Goal: Task Accomplishment & Management: Manage account settings

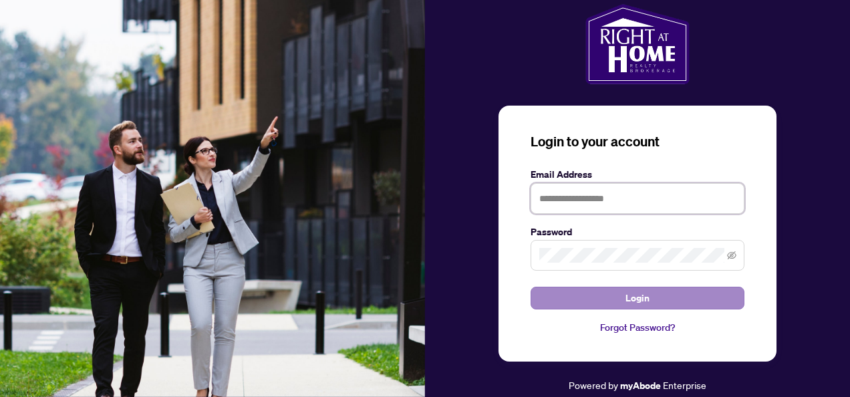
type input "**********"
click at [633, 301] on span "Login" at bounding box center [638, 297] width 24 height 21
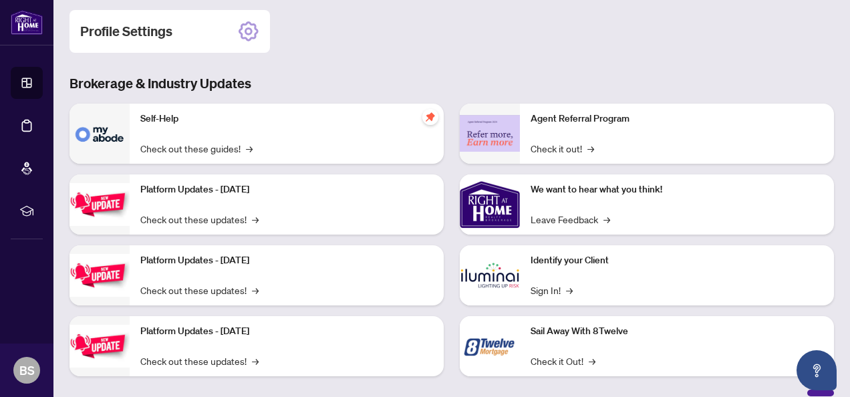
scroll to position [67, 0]
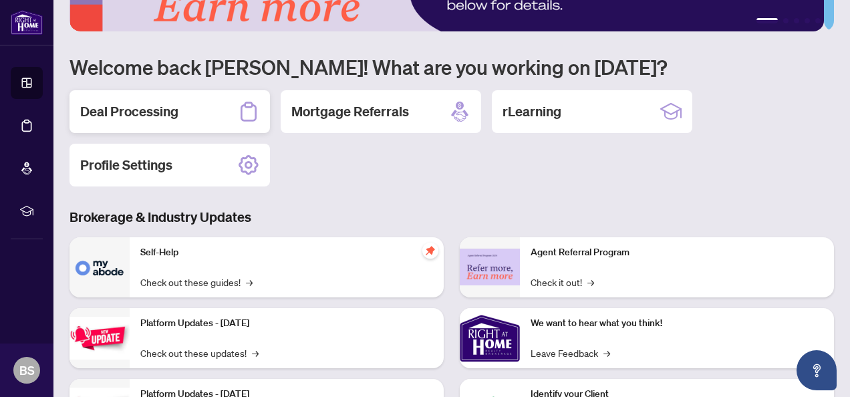
click at [122, 104] on h2 "Deal Processing" at bounding box center [129, 111] width 98 height 19
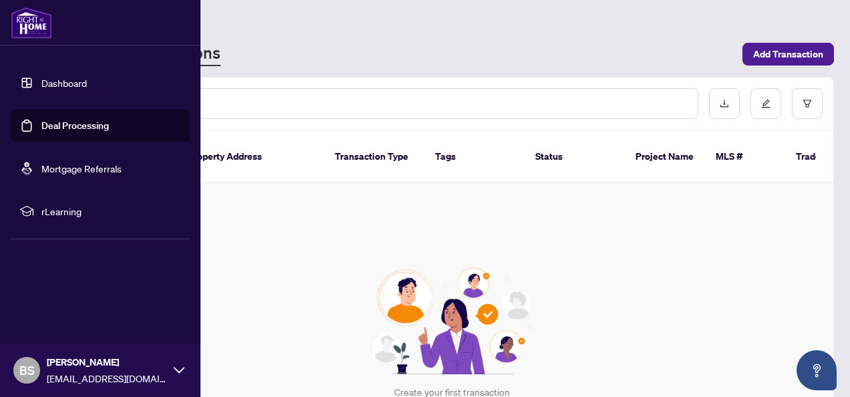
click at [74, 83] on link "Dashboard" at bounding box center [63, 83] width 45 height 12
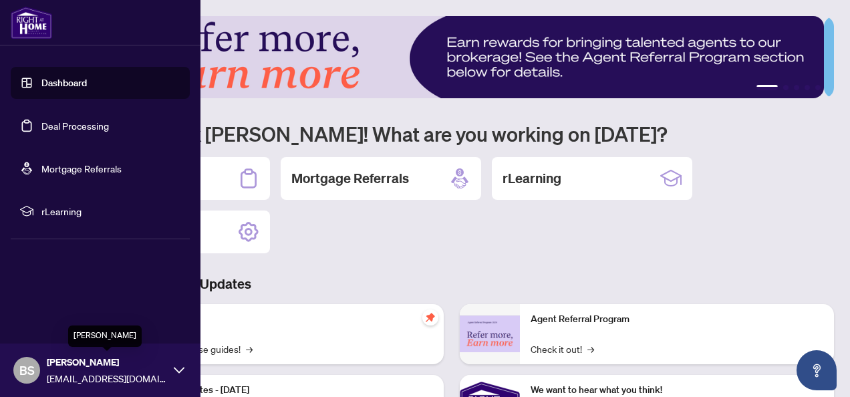
click at [83, 365] on span "[PERSON_NAME]" at bounding box center [107, 362] width 120 height 15
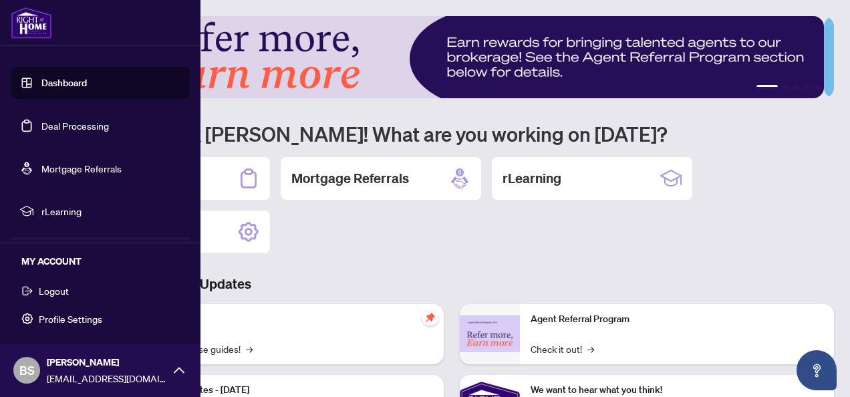
click at [46, 316] on span "Profile Settings" at bounding box center [71, 318] width 64 height 21
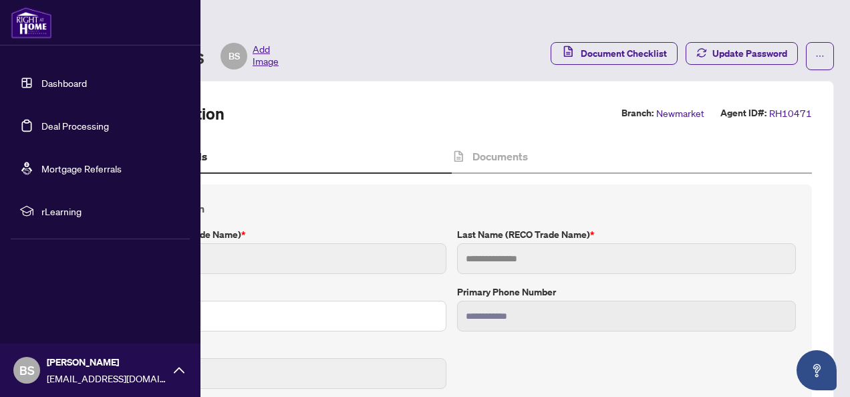
type input "****"
type input "**********"
type input "*********"
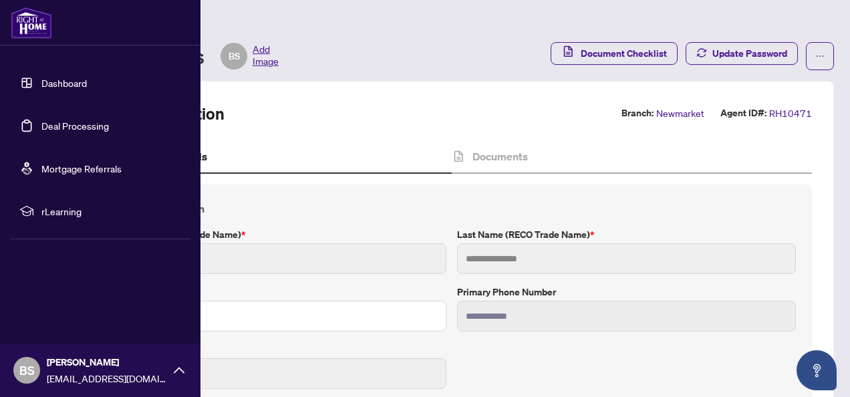
type input "**********"
type input "*******"
type input "**********"
type input "*******"
type input "**********"
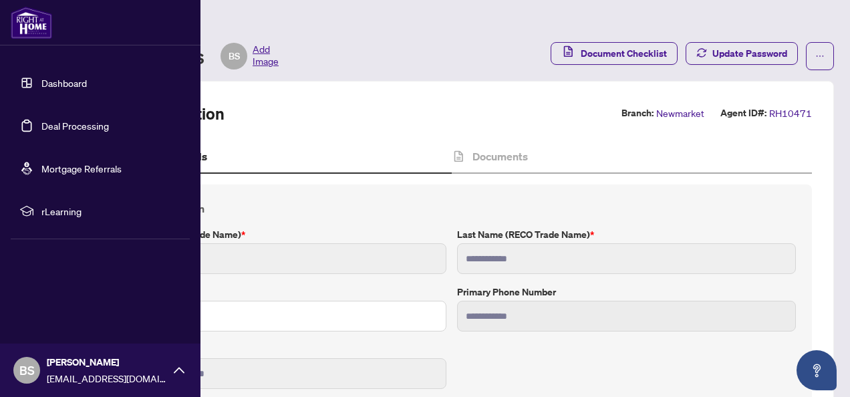
type input "****"
type input "**********"
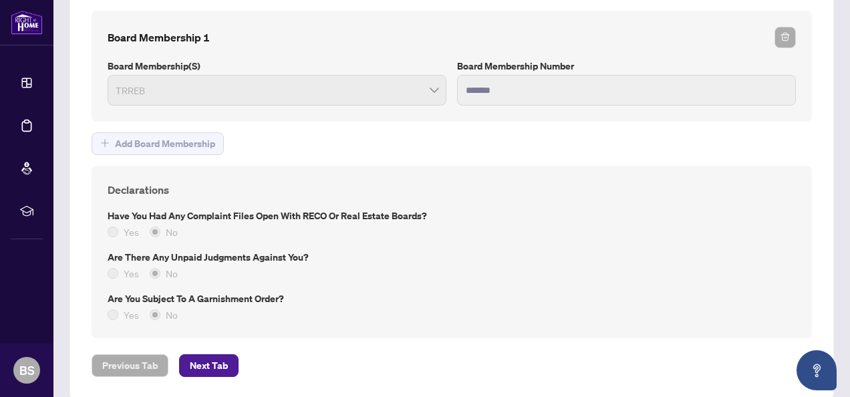
scroll to position [1109, 0]
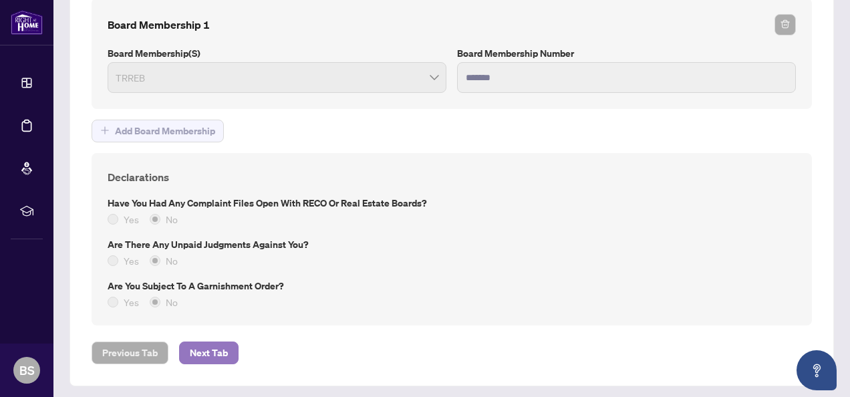
click at [197, 347] on span "Next Tab" at bounding box center [209, 352] width 38 height 21
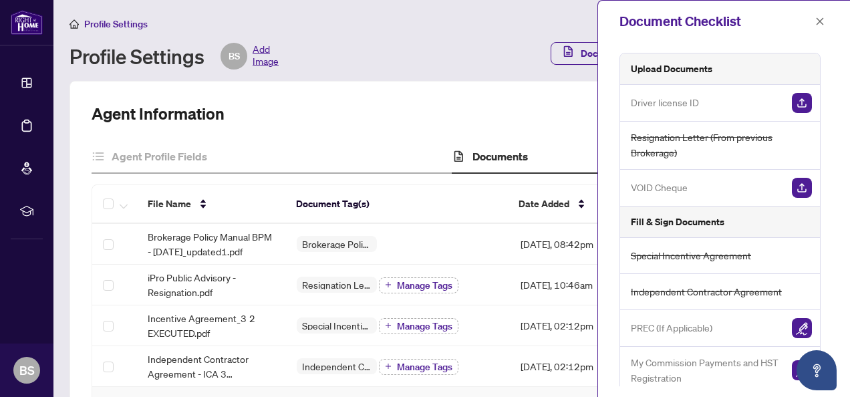
click at [398, 25] on div "Profile Settings" at bounding box center [452, 23] width 765 height 15
click at [804, 101] on img "button" at bounding box center [802, 103] width 20 height 20
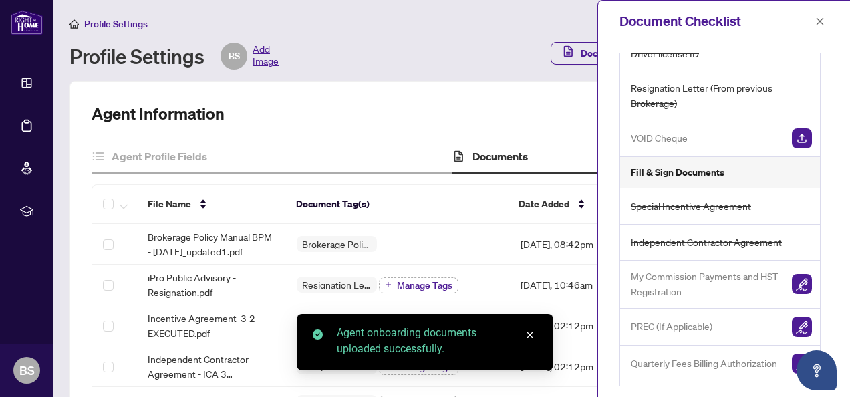
scroll to position [67, 0]
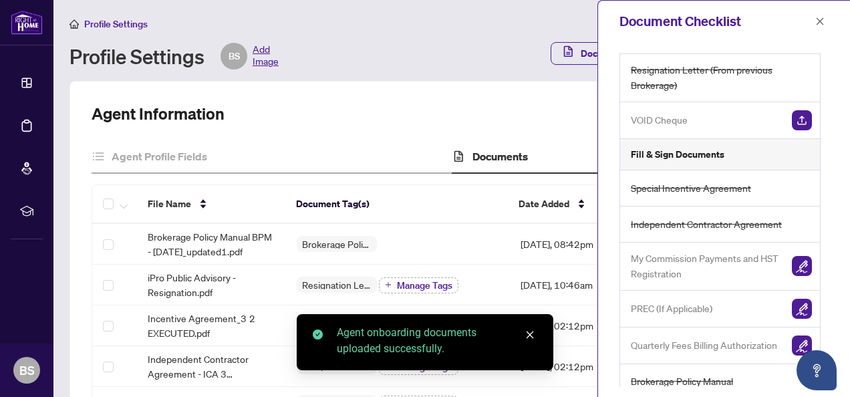
click at [802, 115] on img "button" at bounding box center [802, 120] width 20 height 20
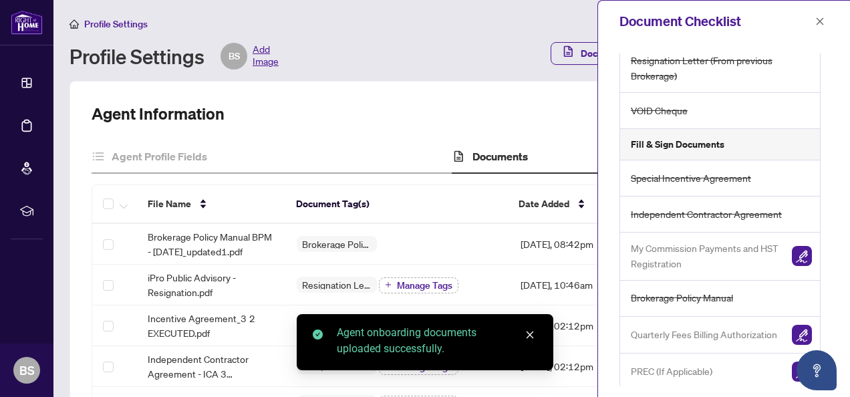
scroll to position [78, 0]
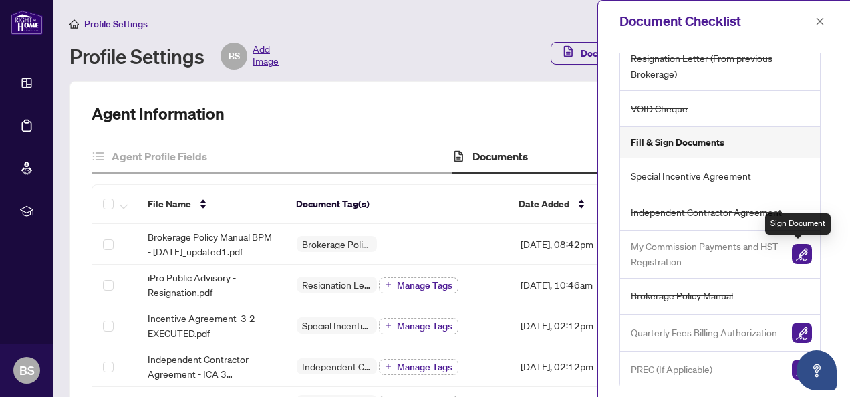
click at [796, 251] on img "button" at bounding box center [802, 254] width 20 height 20
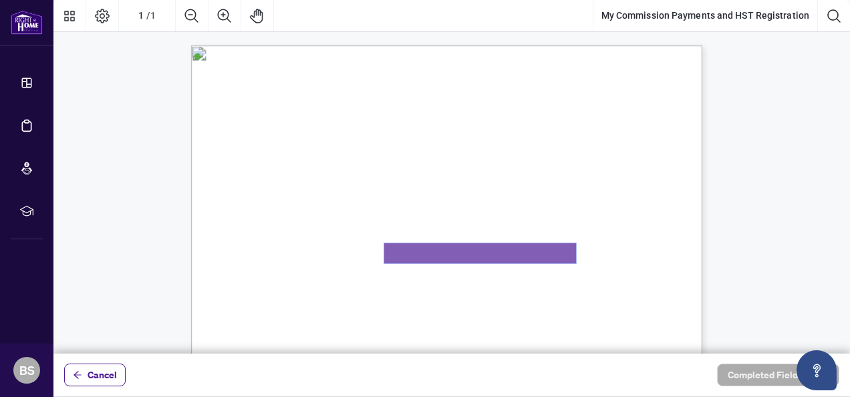
click at [402, 254] on textarea "01K2N82W0617PR3KA8X9DYAB9F" at bounding box center [480, 253] width 192 height 20
type textarea "**********"
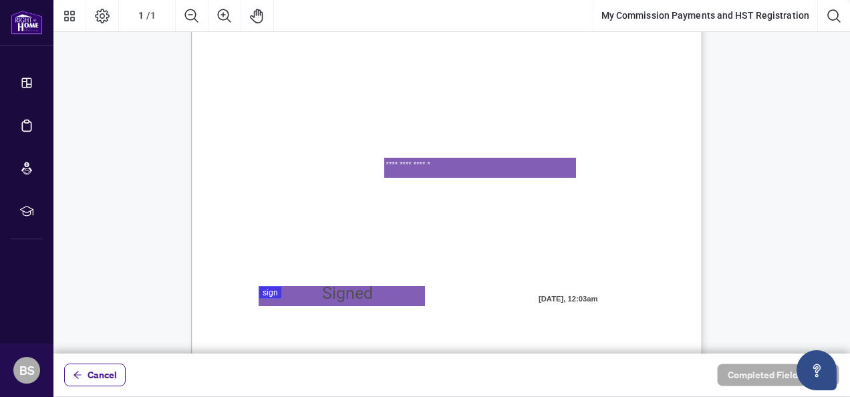
scroll to position [134, 0]
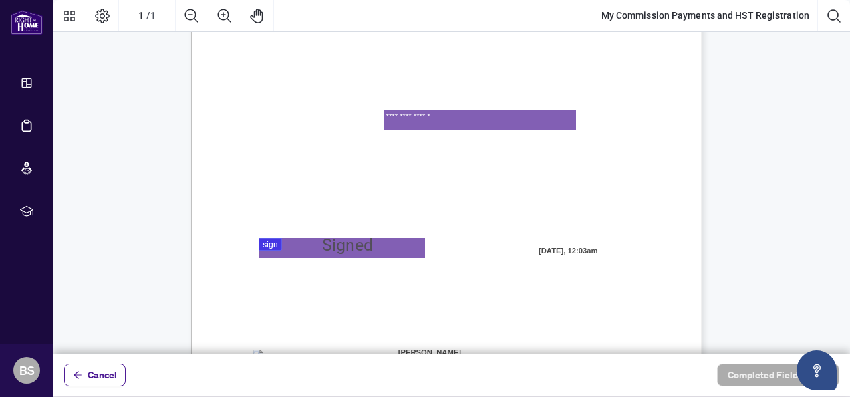
click at [322, 251] on div at bounding box center [451, 177] width 797 height 354
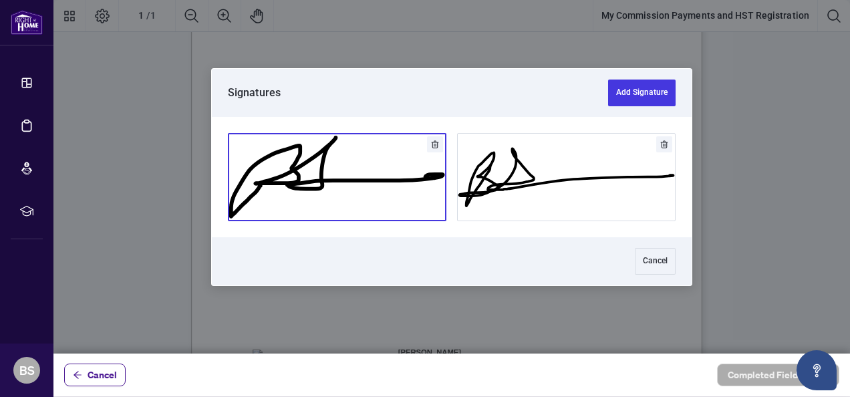
click at [336, 194] on button "Add Signature" at bounding box center [337, 177] width 217 height 87
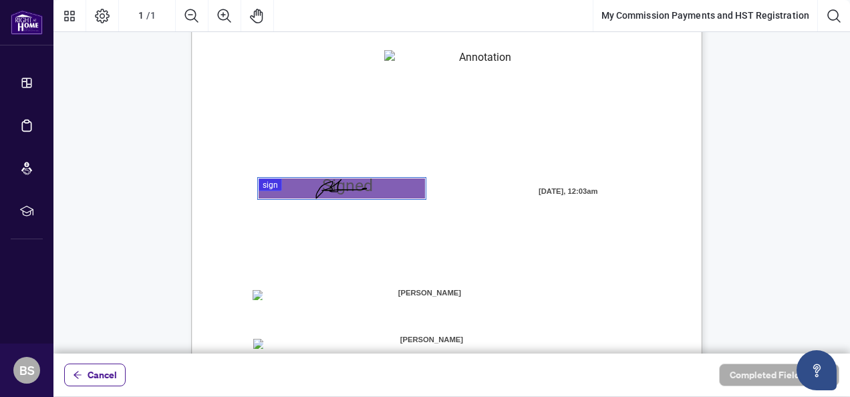
scroll to position [366, 0]
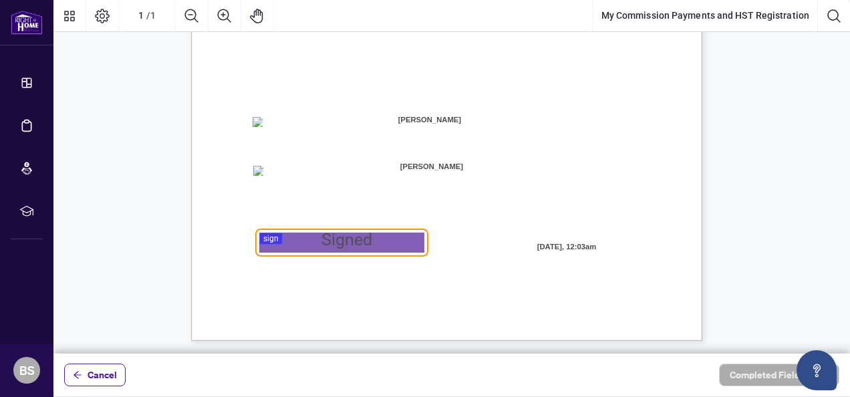
click at [270, 231] on div at bounding box center [451, 177] width 797 height 354
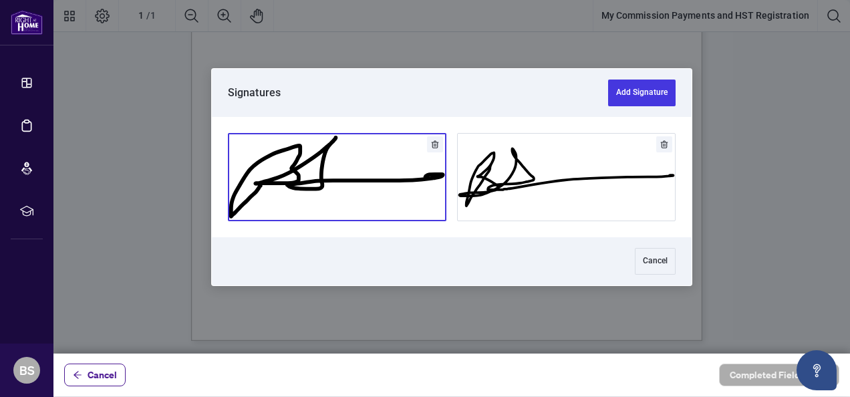
click at [287, 188] on button "Add Signature" at bounding box center [337, 177] width 217 height 87
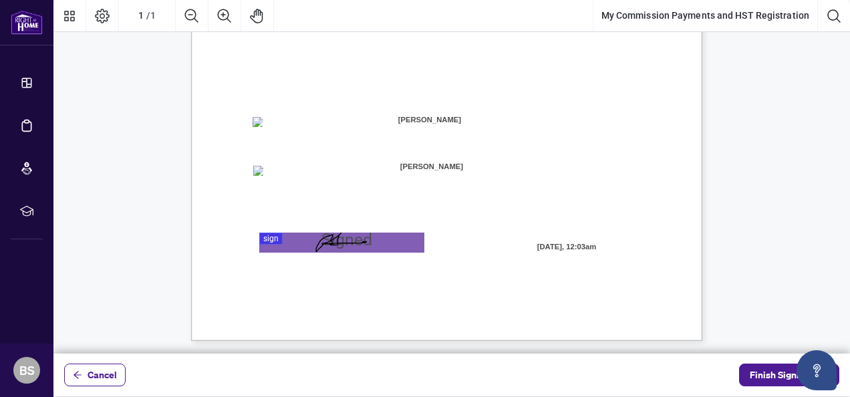
click at [287, 188] on span "Deposit method for my commission payments and hereby authorize Right at Home Re…" at bounding box center [423, 185] width 342 height 12
click at [767, 370] on span "Finish Signing" at bounding box center [780, 374] width 60 height 21
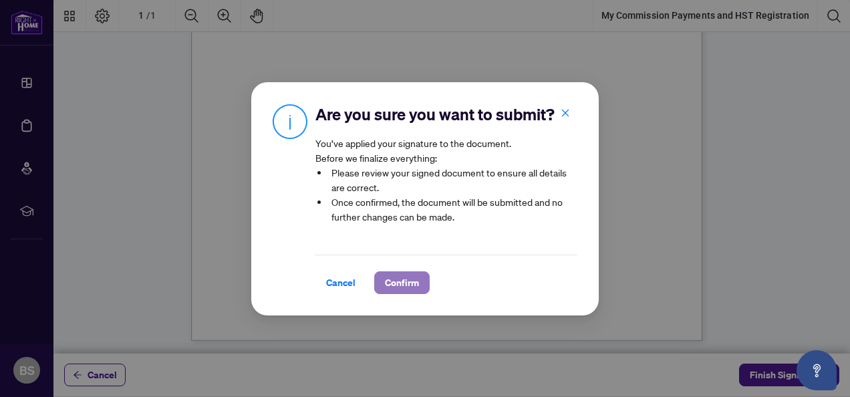
click at [388, 290] on span "Confirm" at bounding box center [402, 282] width 34 height 21
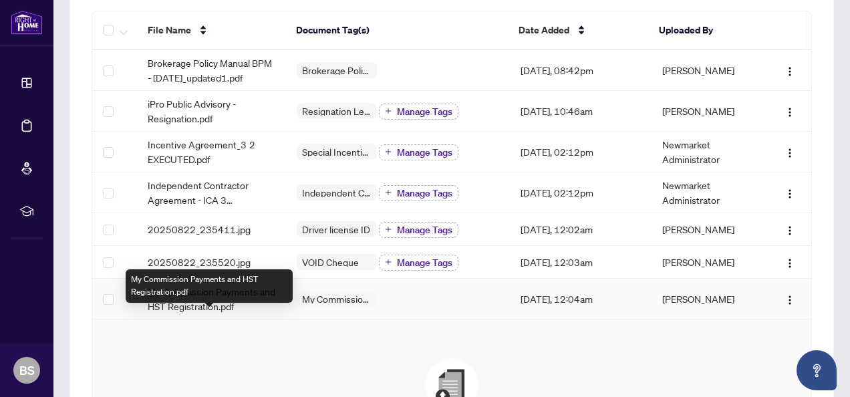
scroll to position [201, 0]
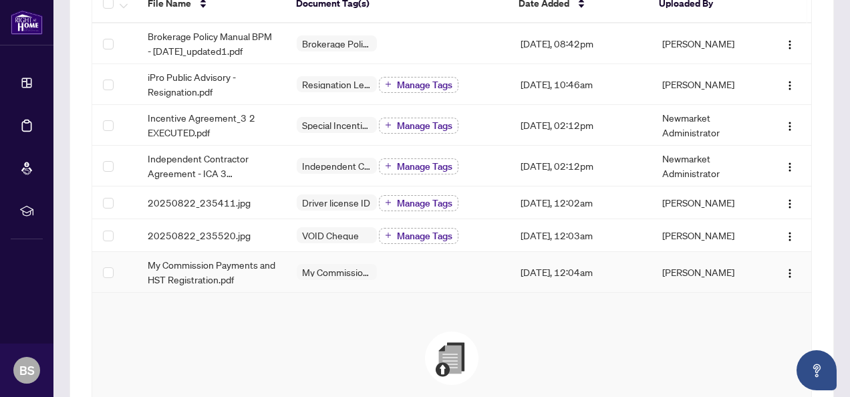
click at [315, 273] on span "My Commission Payments and HST Registration" at bounding box center [337, 271] width 80 height 9
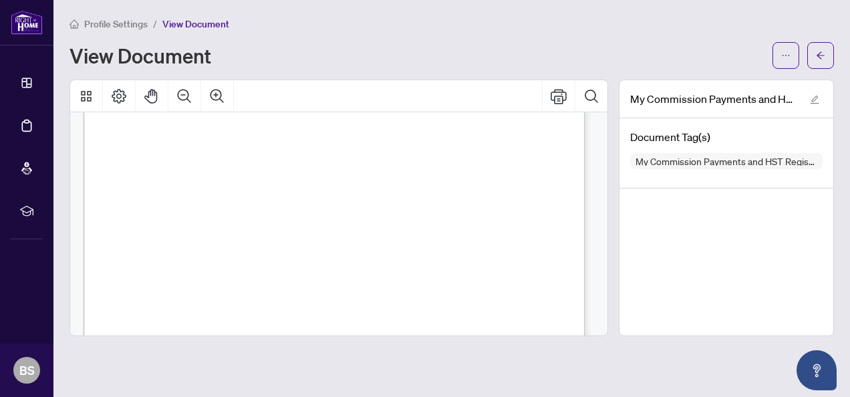
scroll to position [401, 0]
click at [150, 157] on span "☐" at bounding box center [147, 159] width 7 height 11
click at [146, 156] on span "☐" at bounding box center [147, 159] width 7 height 11
click at [215, 92] on icon "Zoom In" at bounding box center [217, 95] width 13 height 13
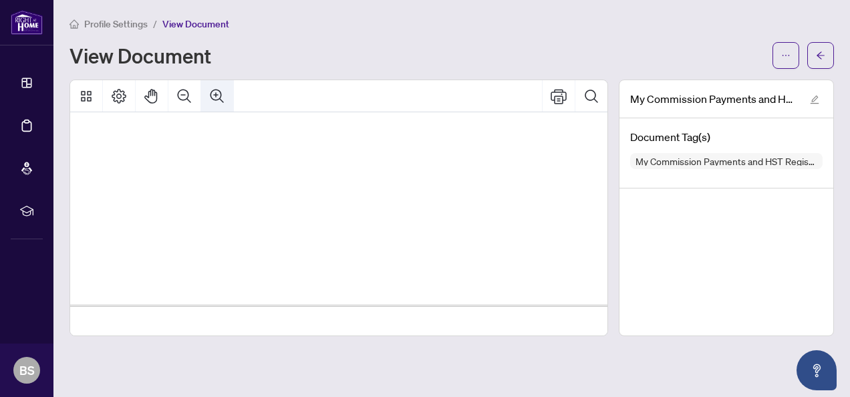
click at [215, 92] on icon "Zoom In" at bounding box center [217, 95] width 13 height 13
click at [184, 176] on span "☐" at bounding box center [183, 174] width 10 height 18
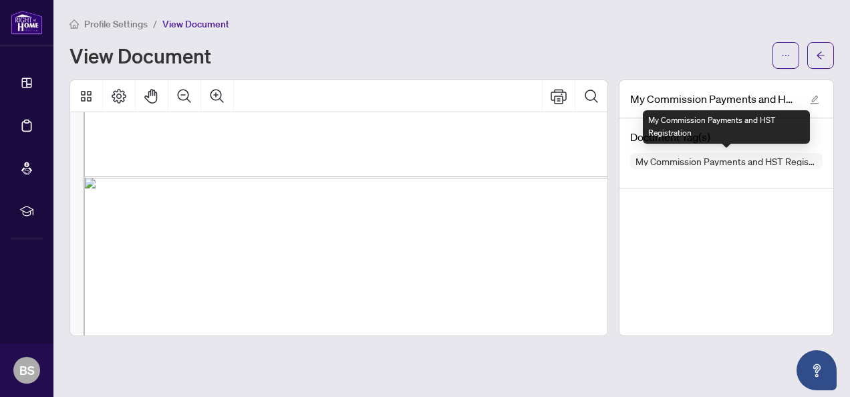
click at [702, 162] on span "My Commission Payments and HST Registration" at bounding box center [726, 160] width 193 height 9
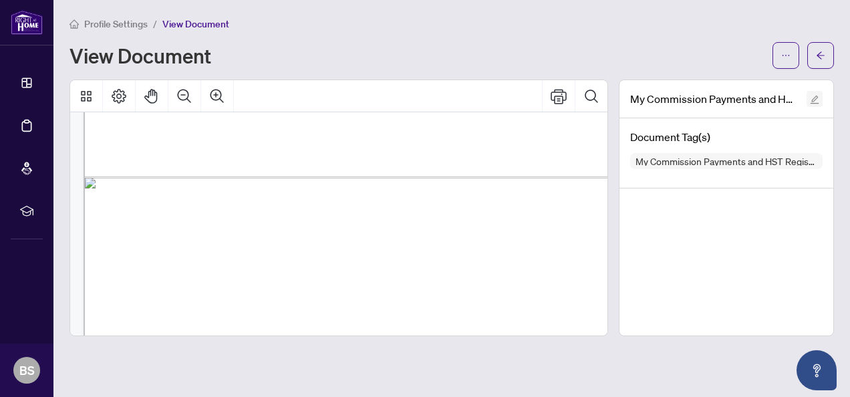
click at [822, 97] on button "button" at bounding box center [815, 99] width 16 height 16
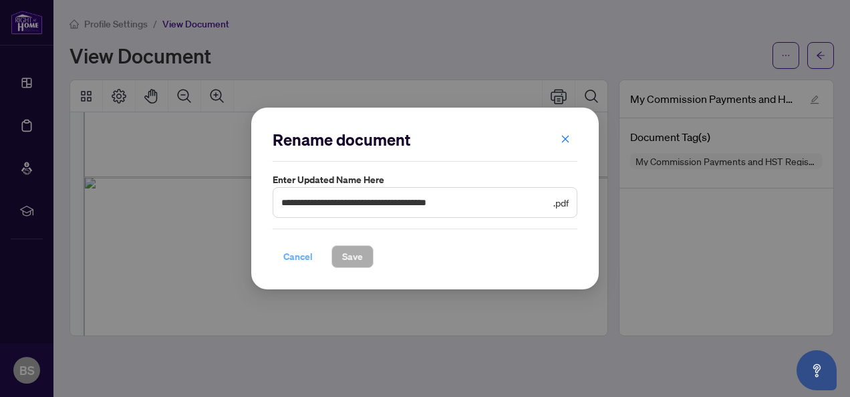
click at [289, 257] on span "Cancel" at bounding box center [297, 256] width 29 height 21
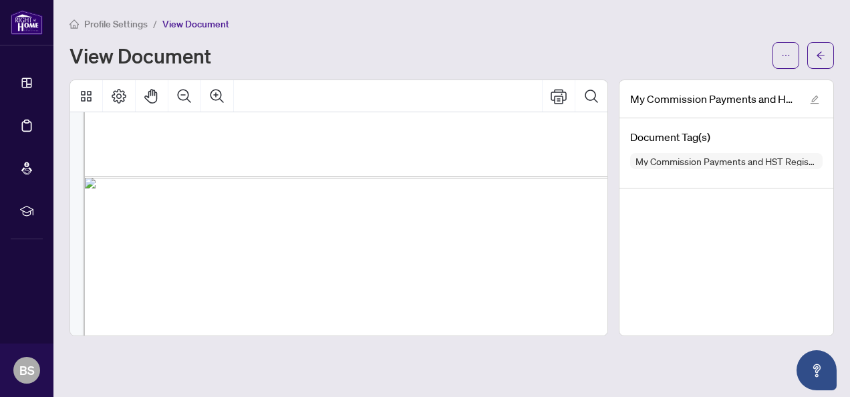
click at [185, 243] on span "☐" at bounding box center [183, 246] width 10 height 18
click at [188, 178] on span "☐" at bounding box center [183, 174] width 10 height 18
drag, startPoint x: 186, startPoint y: 173, endPoint x: 174, endPoint y: 173, distance: 11.4
click at [120, 89] on icon "Page Layout" at bounding box center [119, 96] width 15 height 15
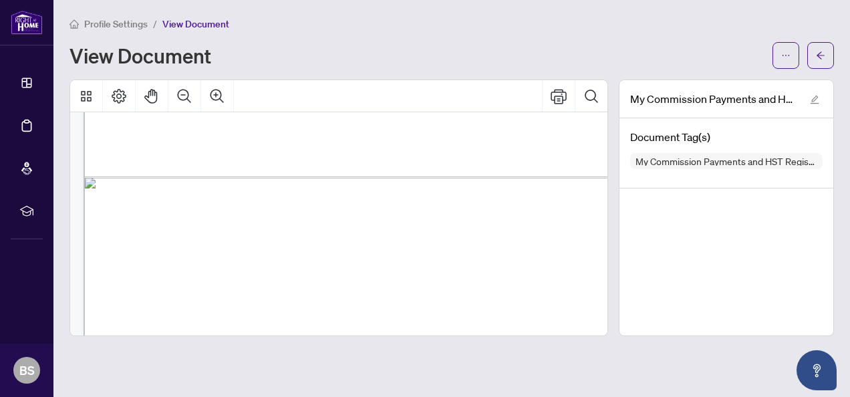
click at [187, 168] on span "☐" at bounding box center [183, 174] width 10 height 18
click at [182, 172] on span "☐" at bounding box center [183, 174] width 10 height 18
click at [302, 171] on span "I" at bounding box center [300, 175] width 3 height 18
click at [183, 94] on icon "Zoom Out" at bounding box center [184, 95] width 13 height 13
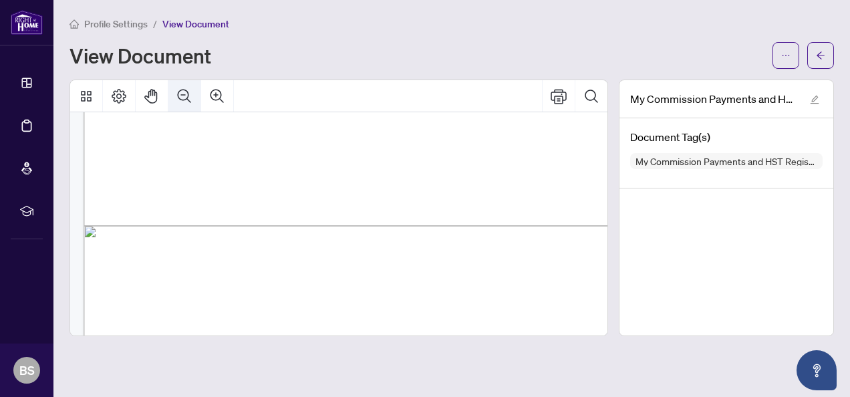
scroll to position [356, 0]
click at [183, 94] on icon "Zoom Out" at bounding box center [184, 95] width 13 height 13
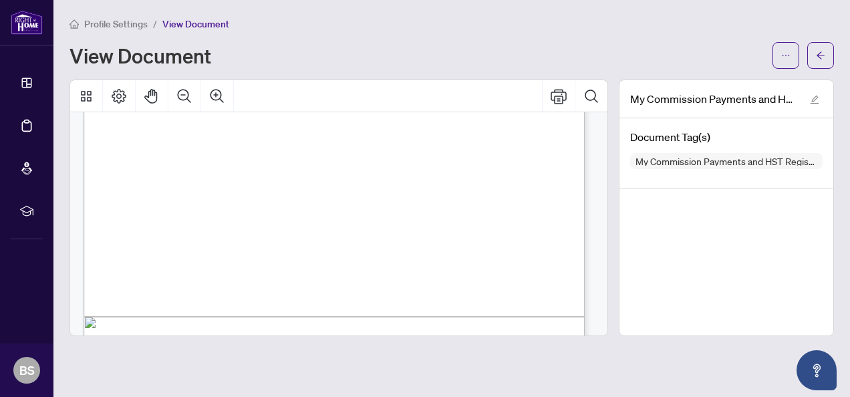
scroll to position [283, 0]
click at [785, 51] on icon "ellipsis" at bounding box center [786, 55] width 9 height 9
click at [340, 150] on span "[PERSON_NAME]" at bounding box center [312, 151] width 55 height 9
click at [261, 269] on div "MY COMMISSION PAYMENTS AND HST REGISTRATION For Right at Home Realty to pay out…" at bounding box center [391, 117] width 615 height 796
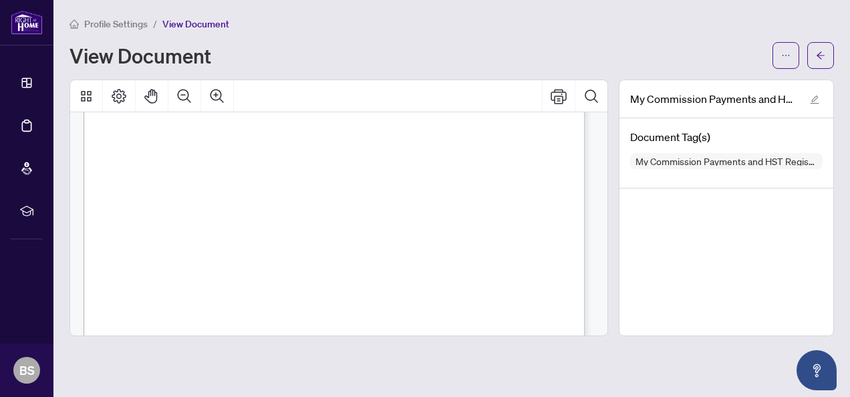
click at [215, 265] on div "MY COMMISSION PAYMENTS AND HST REGISTRATION For Right at Home Realty to pay out…" at bounding box center [391, 117] width 615 height 796
click at [122, 99] on icon "Page Layout" at bounding box center [119, 96] width 16 height 16
click at [151, 92] on icon "Pan Mode" at bounding box center [152, 96] width 16 height 16
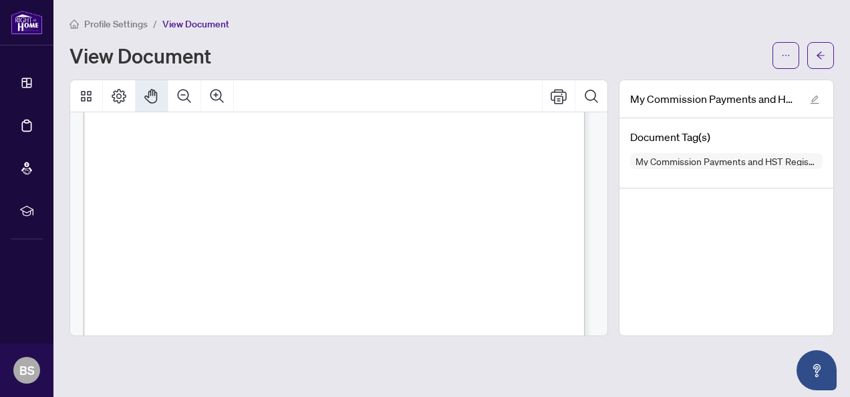
click at [148, 285] on span "☐" at bounding box center [147, 288] width 7 height 11
drag, startPoint x: 148, startPoint y: 220, endPoint x: 217, endPoint y: 209, distance: 69.0
click at [84, 90] on icon "Thumbnails" at bounding box center [86, 96] width 16 height 16
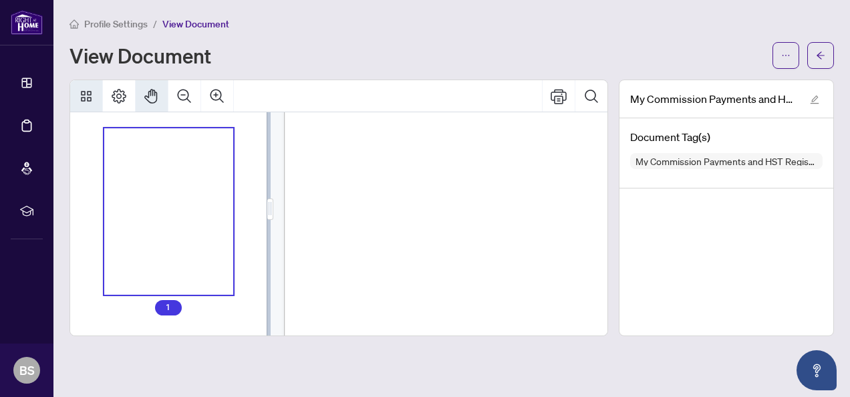
click at [362, 221] on span "Home Realty for Electronic Transfer (Direct Deposit) of my commission cheques." at bounding box center [485, 224] width 282 height 11
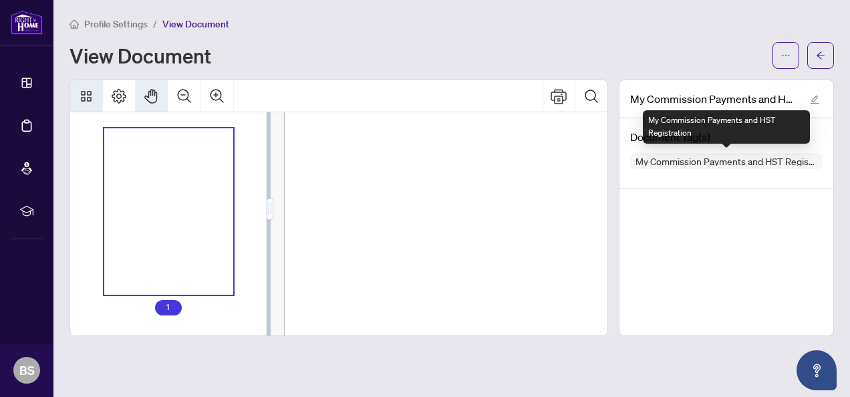
click at [681, 158] on span "My Commission Payments and HST Registration" at bounding box center [726, 160] width 193 height 9
drag, startPoint x: 681, startPoint y: 158, endPoint x: 644, endPoint y: 158, distance: 36.1
click at [644, 158] on span "My Commission Payments and HST Registration" at bounding box center [726, 160] width 193 height 9
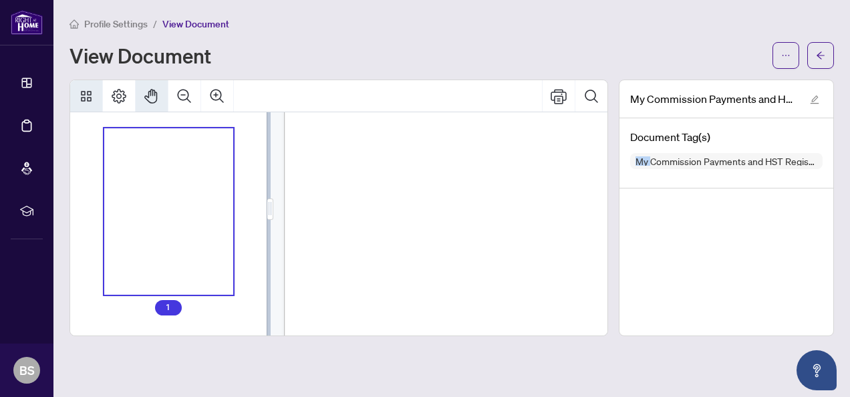
scroll to position [329, 0]
click at [821, 56] on icon "arrow-left" at bounding box center [820, 55] width 9 height 9
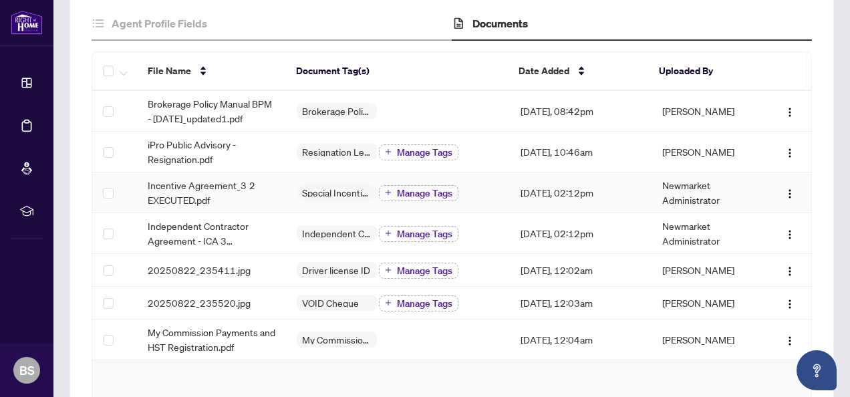
scroll to position [134, 0]
click at [785, 338] on img "button" at bounding box center [790, 340] width 11 height 11
click at [502, 21] on h4 "Documents" at bounding box center [500, 23] width 55 height 16
click at [686, 337] on td "[PERSON_NAME]" at bounding box center [708, 339] width 112 height 41
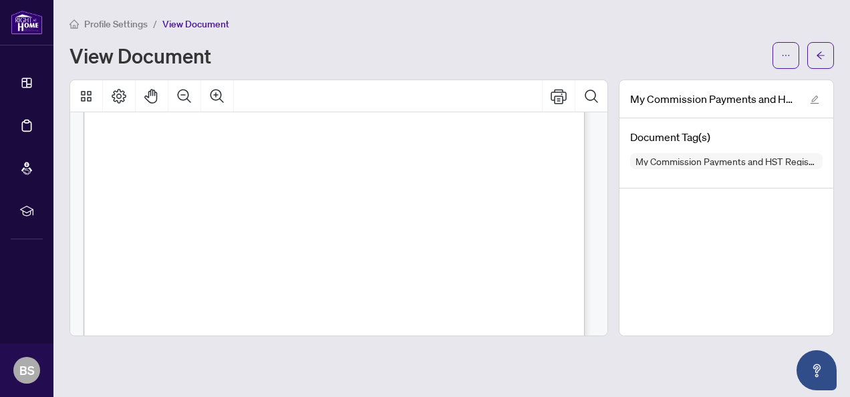
scroll to position [334, 0]
click at [150, 223] on span "☐" at bounding box center [147, 226] width 7 height 11
click at [819, 57] on icon "arrow-left" at bounding box center [820, 55] width 9 height 9
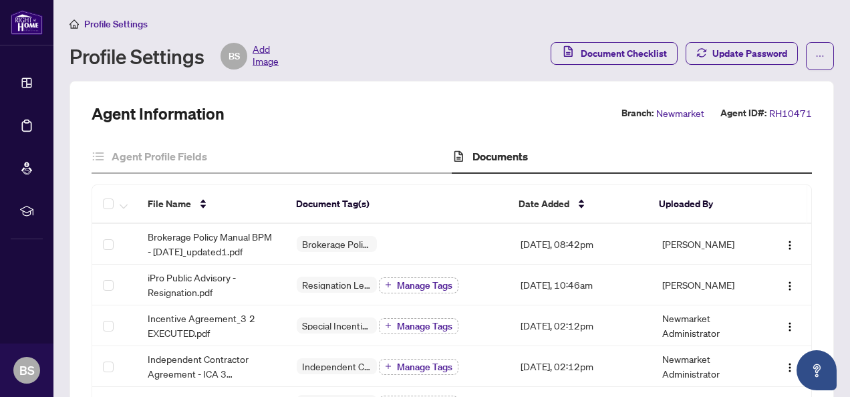
click at [262, 60] on span "Add Image" at bounding box center [266, 56] width 26 height 27
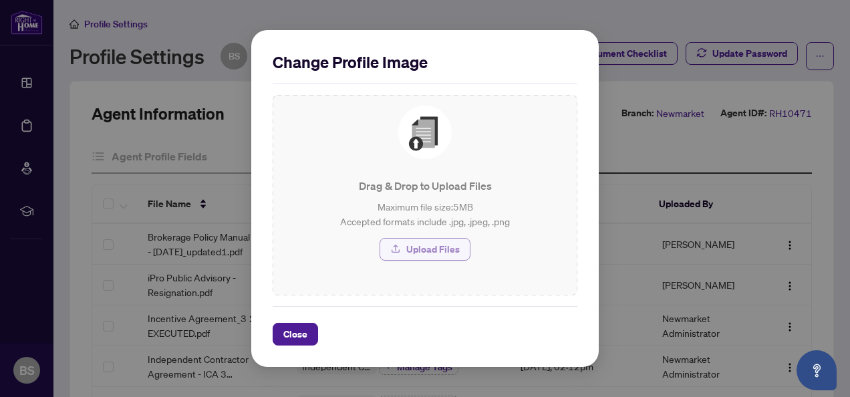
click at [423, 247] on span "Upload Files" at bounding box center [432, 249] width 53 height 21
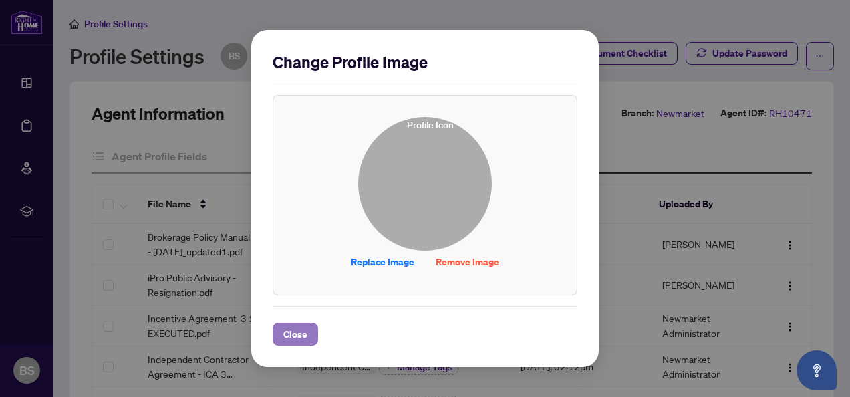
click at [294, 333] on span "Close" at bounding box center [295, 334] width 24 height 21
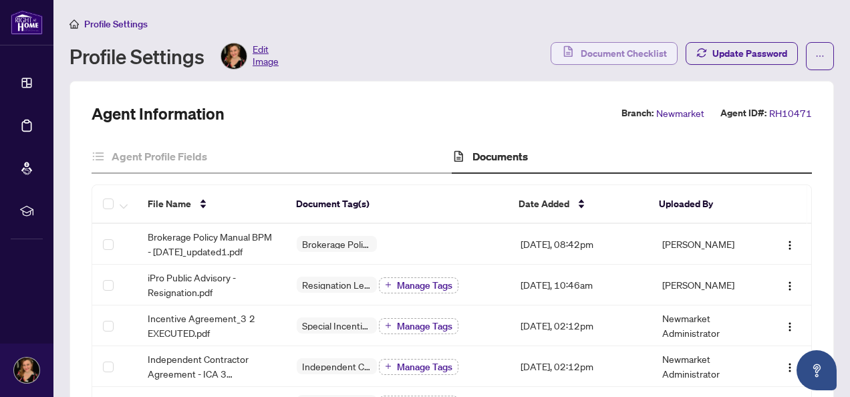
click at [628, 49] on span "Document Checklist" at bounding box center [624, 53] width 86 height 21
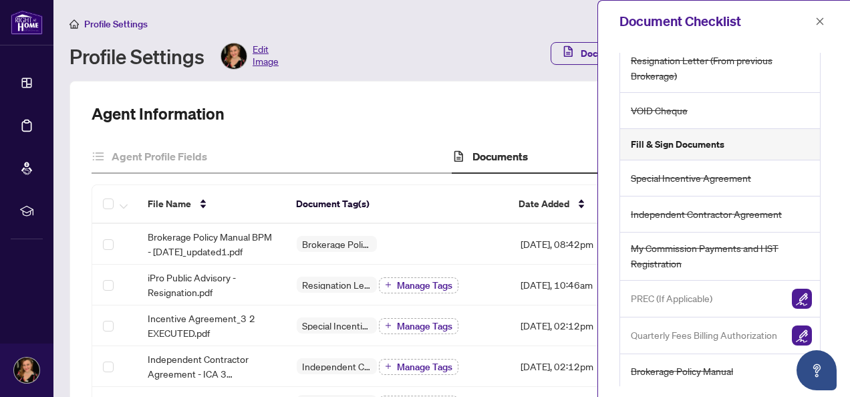
scroll to position [78, 0]
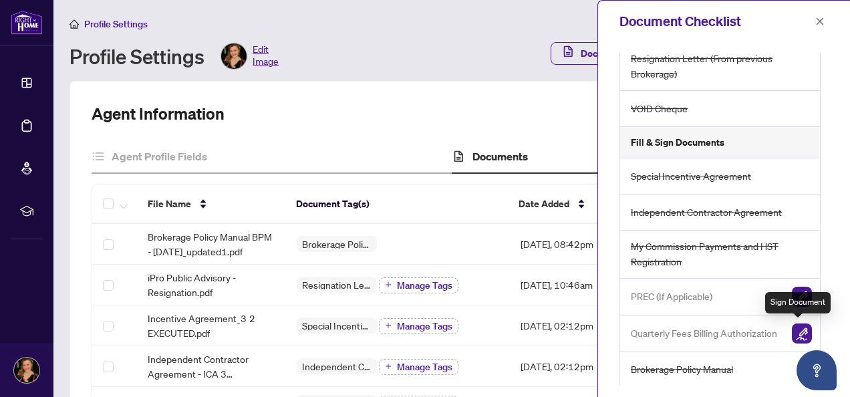
click at [797, 333] on img "button" at bounding box center [802, 334] width 20 height 20
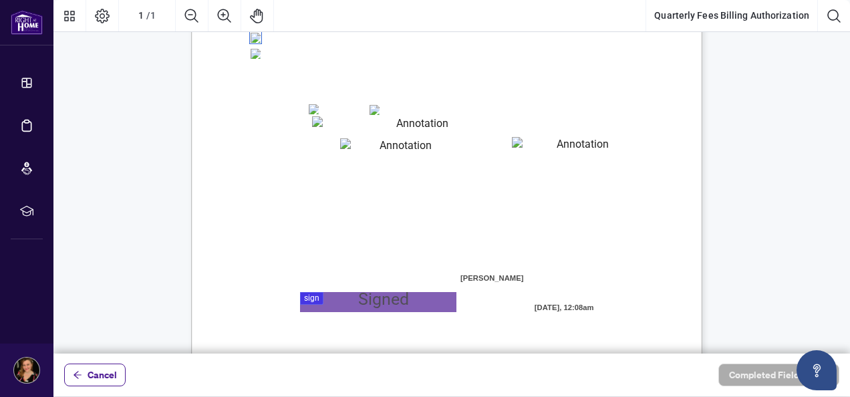
scroll to position [334, 0]
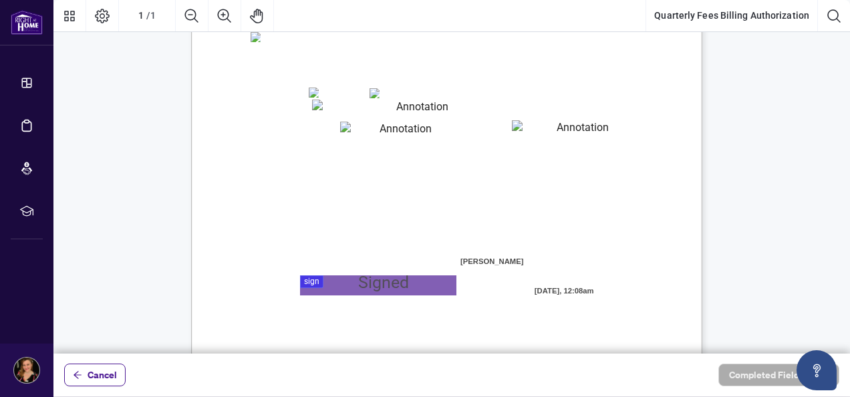
click at [309, 279] on div at bounding box center [451, 177] width 797 height 354
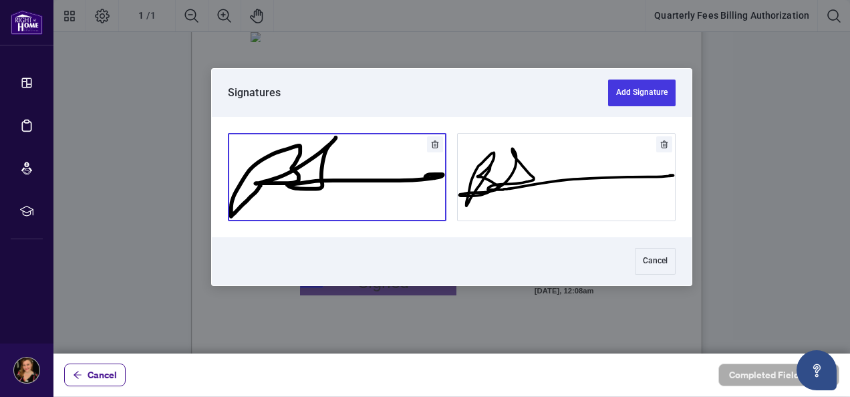
click at [327, 170] on button "Add Signature" at bounding box center [337, 177] width 217 height 87
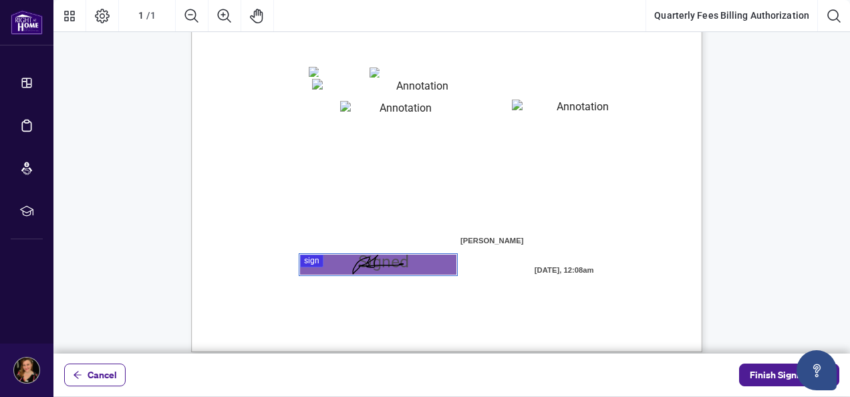
scroll to position [366, 0]
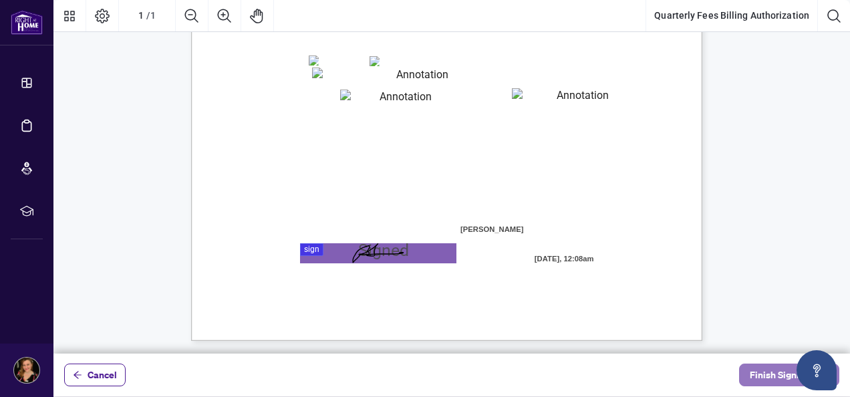
click at [762, 372] on span "Finish Signing" at bounding box center [780, 374] width 60 height 21
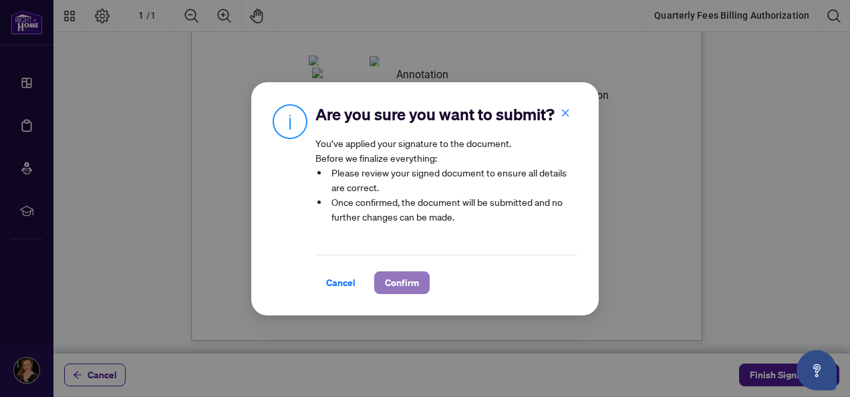
click at [386, 293] on span "Confirm" at bounding box center [402, 282] width 34 height 21
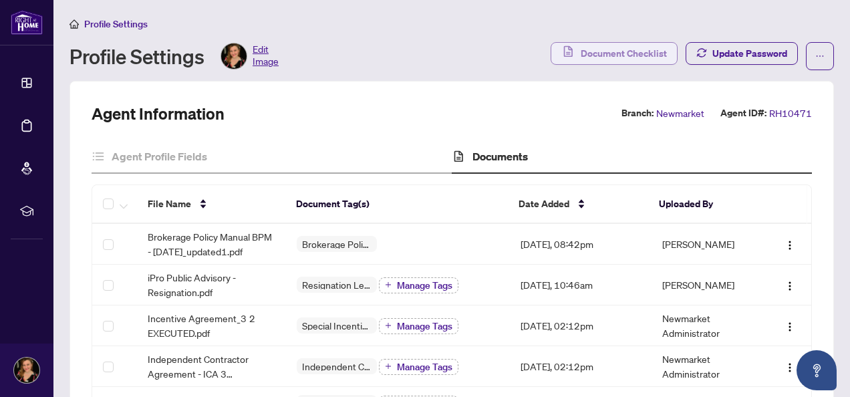
click at [624, 47] on span "Document Checklist" at bounding box center [624, 53] width 86 height 21
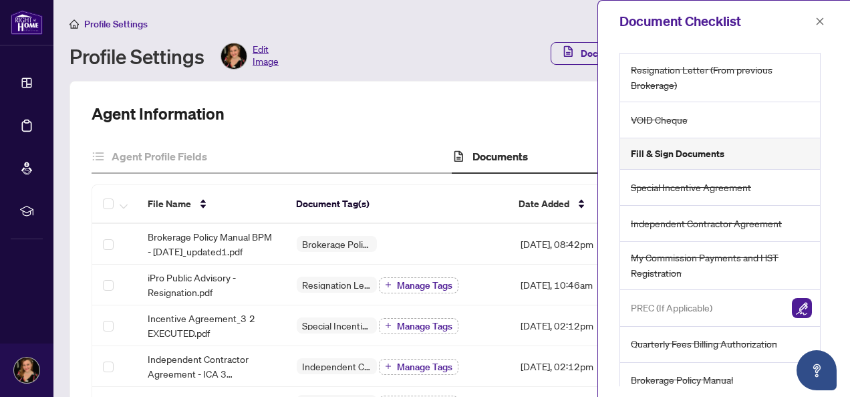
scroll to position [78, 0]
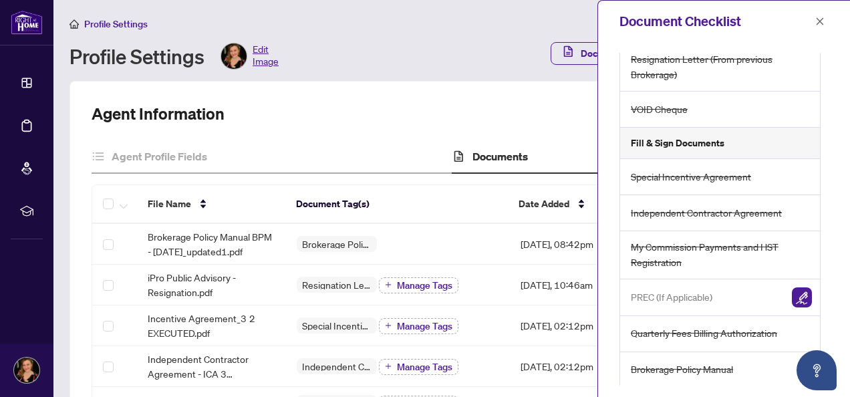
click at [661, 249] on span "My Commission Payments and HST Registration" at bounding box center [721, 254] width 181 height 31
click at [655, 245] on span "My Commission Payments and HST Registration" at bounding box center [721, 254] width 181 height 31
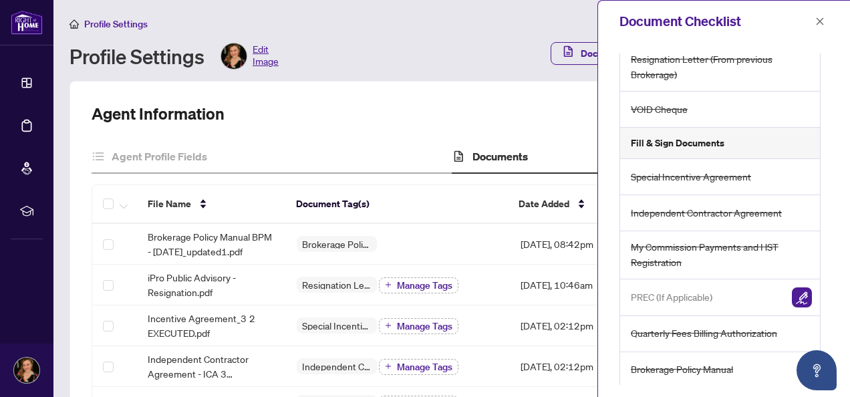
drag, startPoint x: 655, startPoint y: 245, endPoint x: 405, endPoint y: 123, distance: 278.4
click at [405, 123] on div "Agent Information Branch: Newmarket Agent ID#: RH10471" at bounding box center [452, 113] width 721 height 21
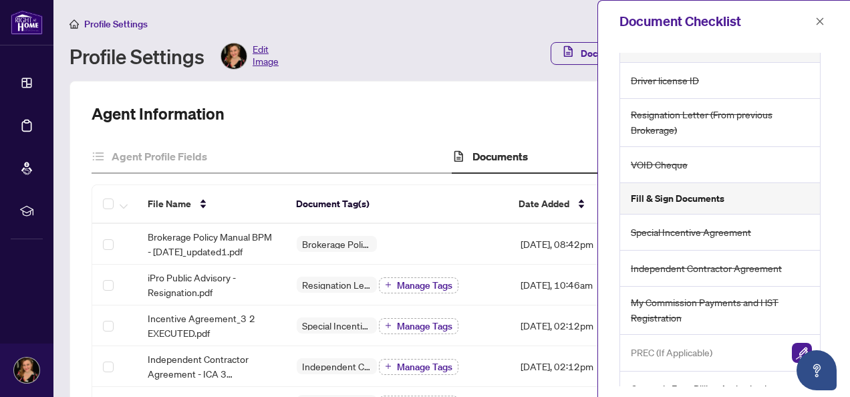
scroll to position [0, 0]
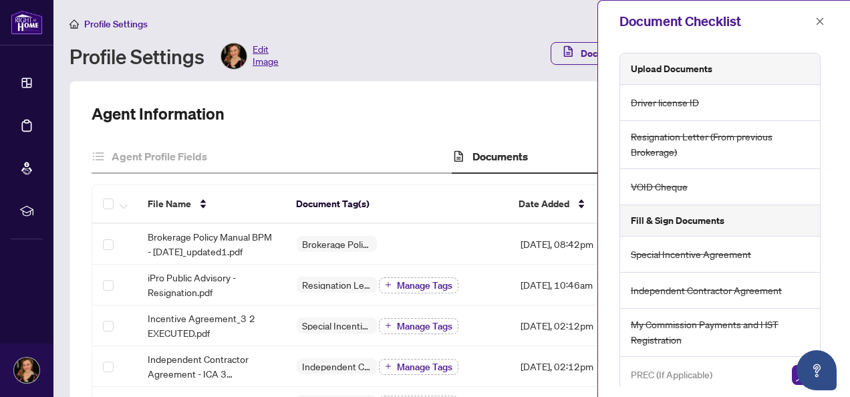
click at [373, 33] on div "Profile Settings Profile Settings Edit Image Document Checklist Update Password" at bounding box center [452, 43] width 765 height 54
click at [354, 143] on div "Agent Profile Fields" at bounding box center [272, 156] width 360 height 33
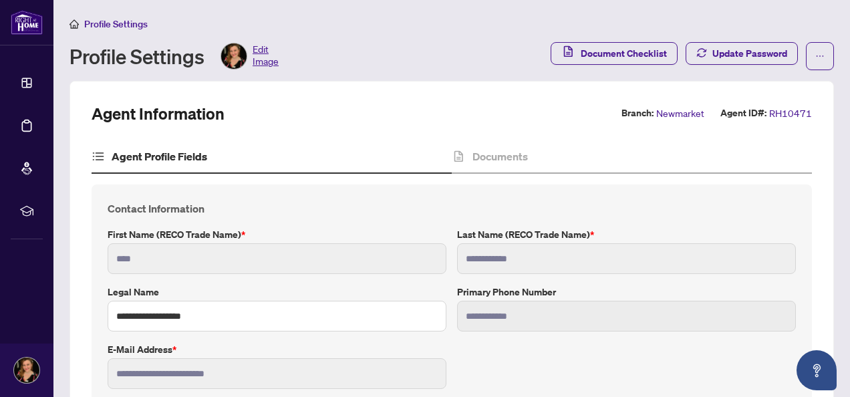
type input "**********"
type input "****"
type input "**********"
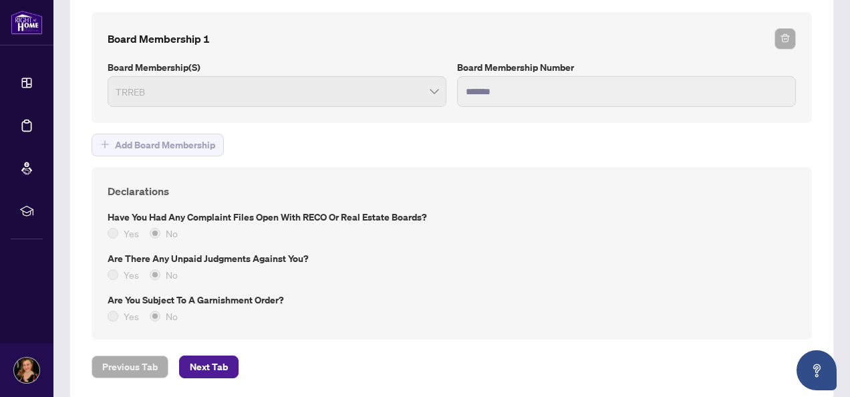
scroll to position [1109, 0]
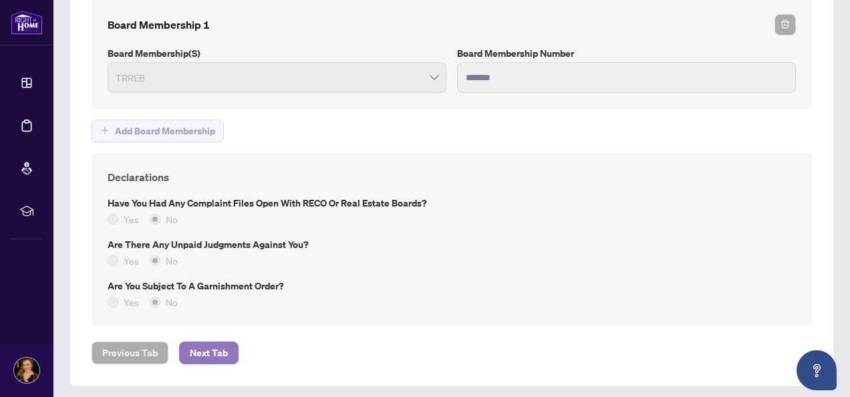
click at [213, 342] on span "Next Tab" at bounding box center [209, 352] width 38 height 21
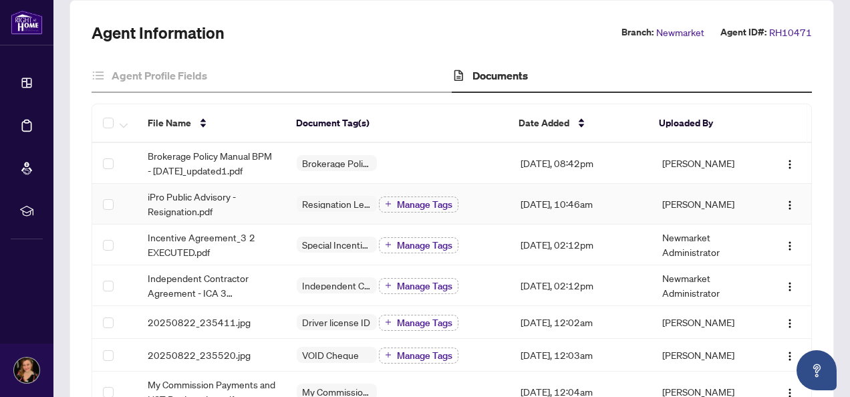
scroll to position [134, 0]
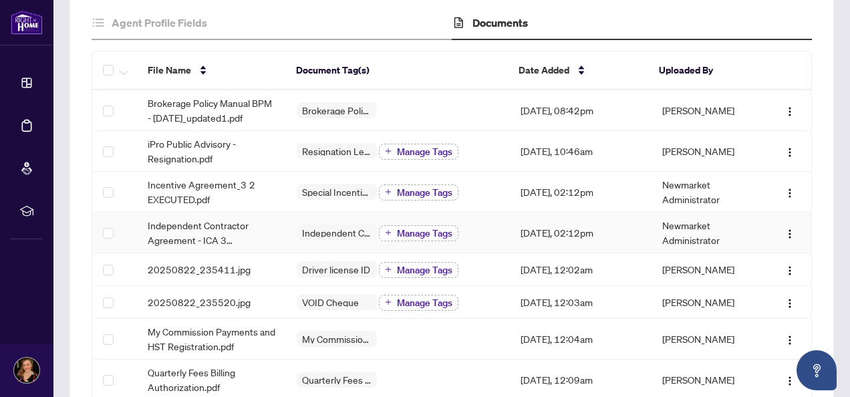
click at [408, 229] on span "Manage Tags" at bounding box center [424, 233] width 55 height 9
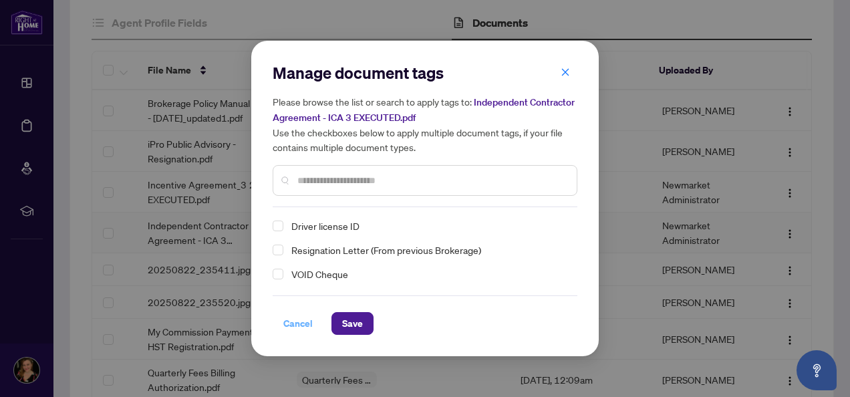
click at [294, 317] on span "Cancel" at bounding box center [297, 323] width 29 height 21
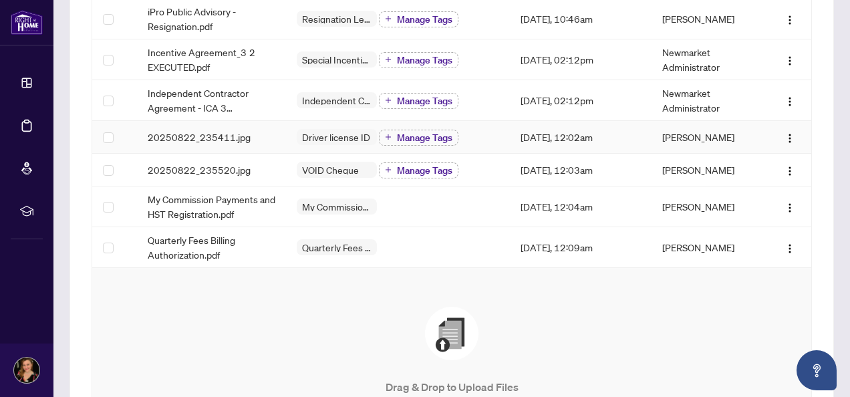
scroll to position [267, 0]
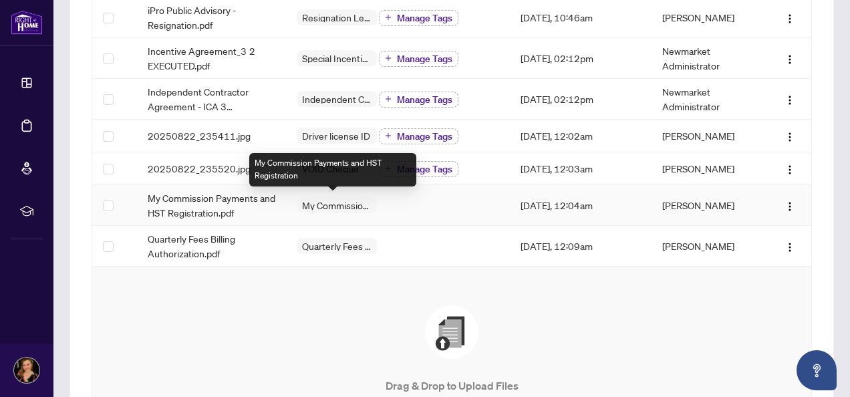
click at [332, 202] on span "My Commission Payments and HST Registration" at bounding box center [337, 205] width 80 height 9
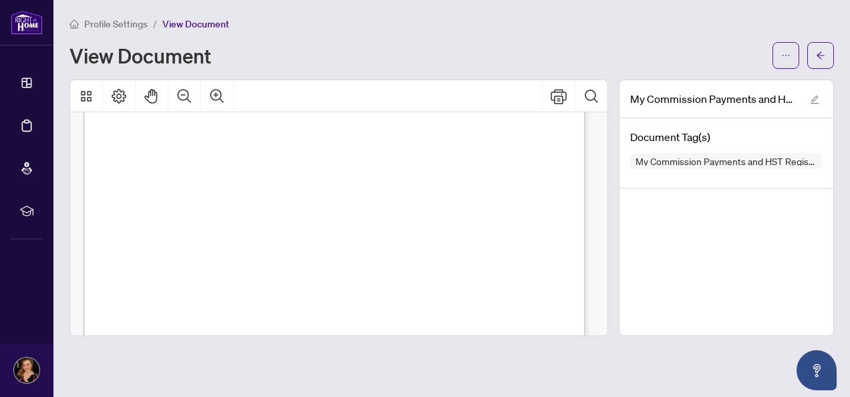
scroll to position [401, 0]
click at [146, 156] on span "☐" at bounding box center [147, 159] width 7 height 11
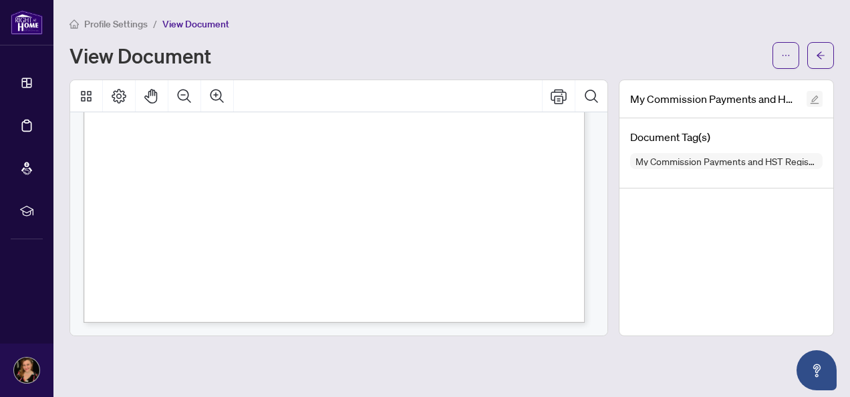
click at [814, 100] on icon "edit" at bounding box center [814, 99] width 9 height 9
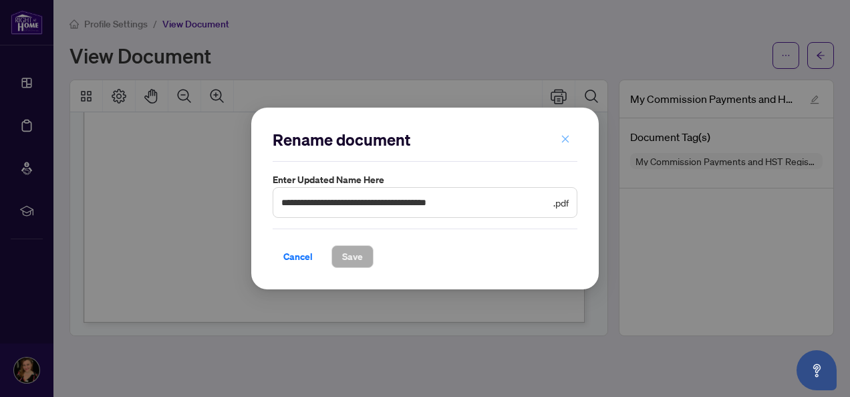
click at [568, 139] on icon "close" at bounding box center [565, 138] width 9 height 9
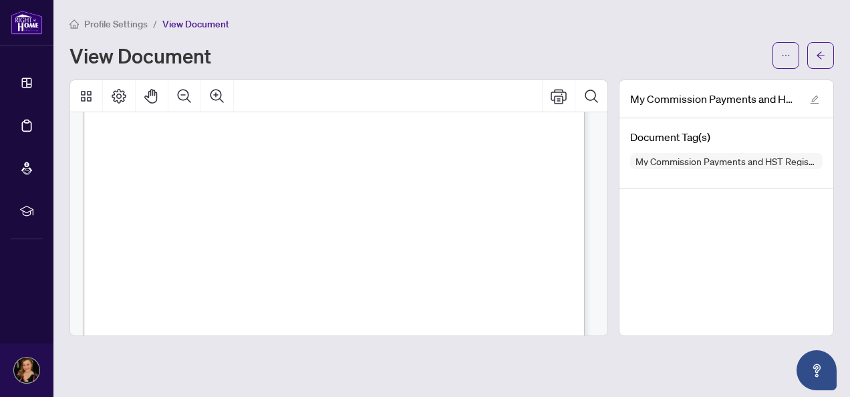
scroll to position [128, 0]
